Goal: Transaction & Acquisition: Subscribe to service/newsletter

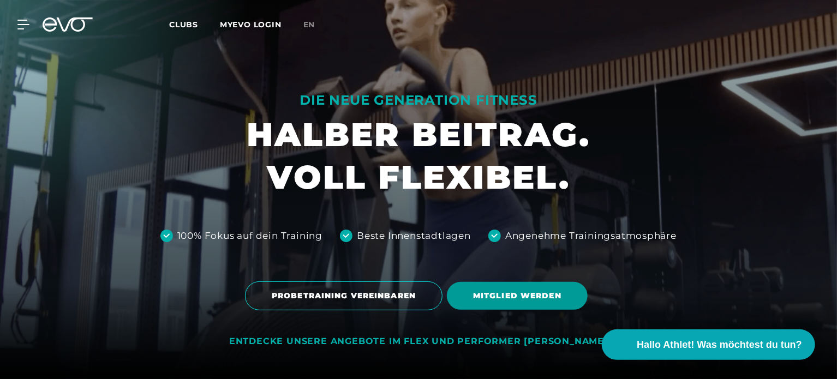
click at [494, 297] on span "MITGLIED WERDEN" at bounding box center [517, 295] width 88 height 11
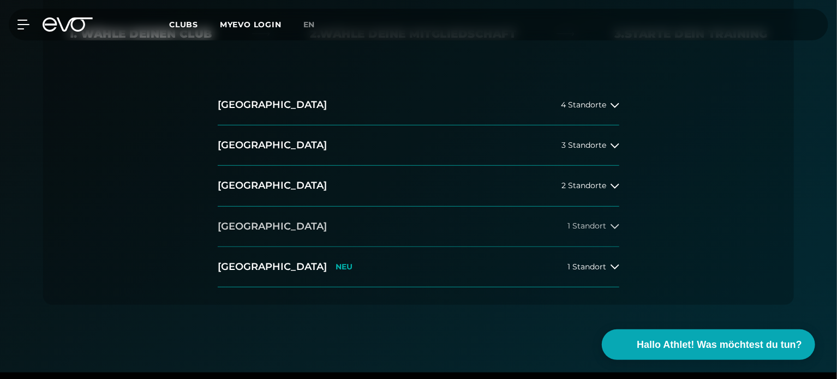
scroll to position [273, 0]
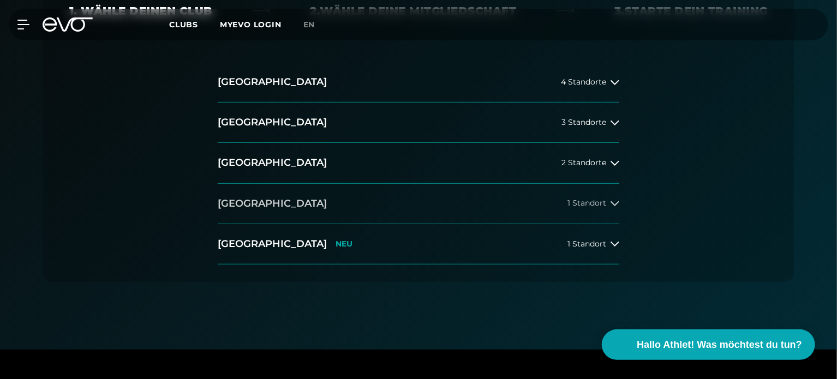
click at [257, 205] on h2 "[GEOGRAPHIC_DATA]" at bounding box center [272, 204] width 109 height 14
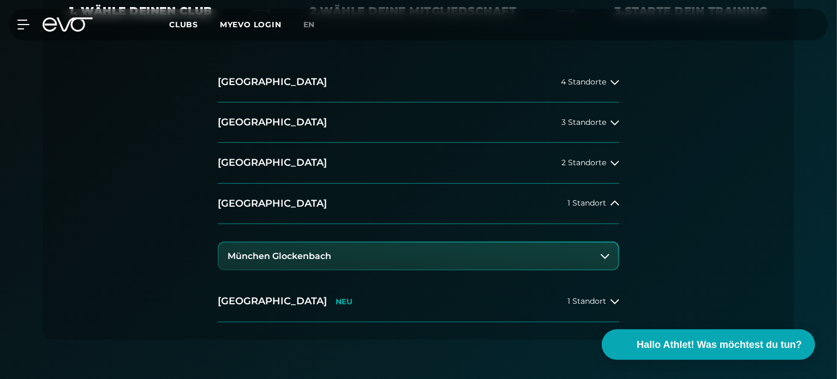
click at [316, 256] on h3 "München Glockenbach" at bounding box center [280, 257] width 104 height 10
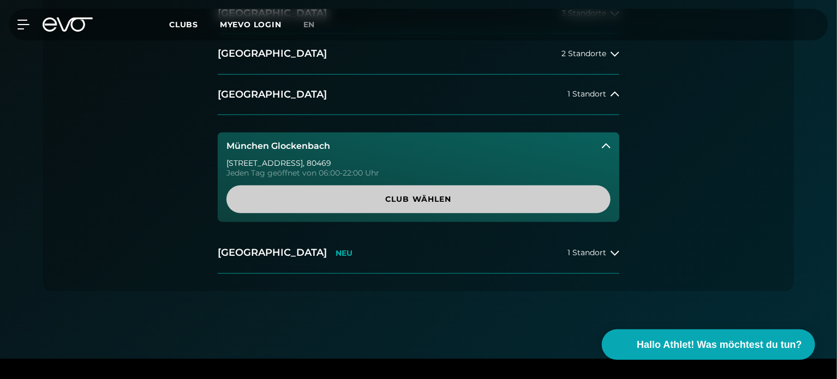
click at [386, 202] on span "Club wählen" at bounding box center [419, 199] width 332 height 11
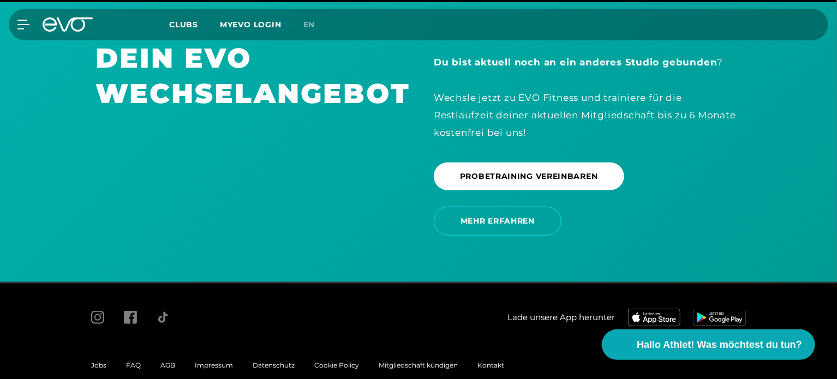
scroll to position [2385, 0]
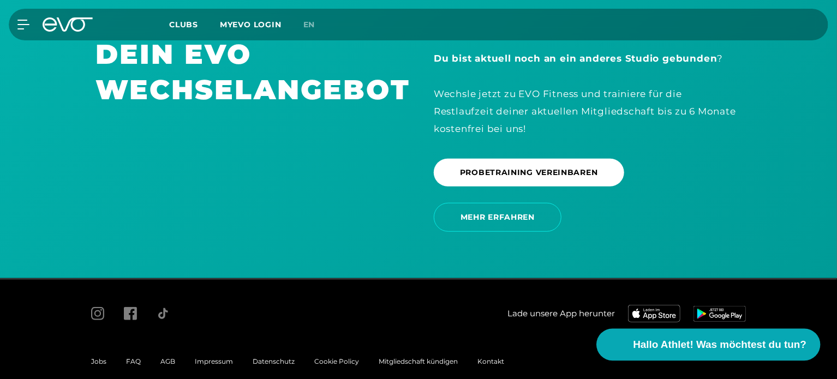
click at [680, 344] on span "Hallo Athlet! Was möchtest du tun?" at bounding box center [720, 344] width 174 height 15
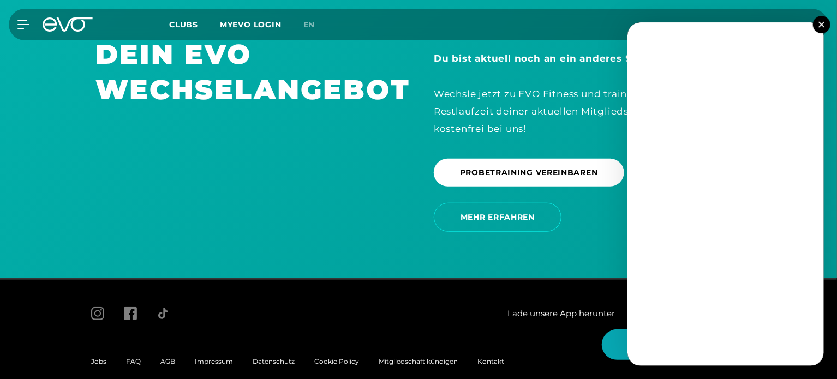
click at [822, 28] on button at bounding box center [821, 24] width 17 height 17
